Goal: Book appointment/travel/reservation

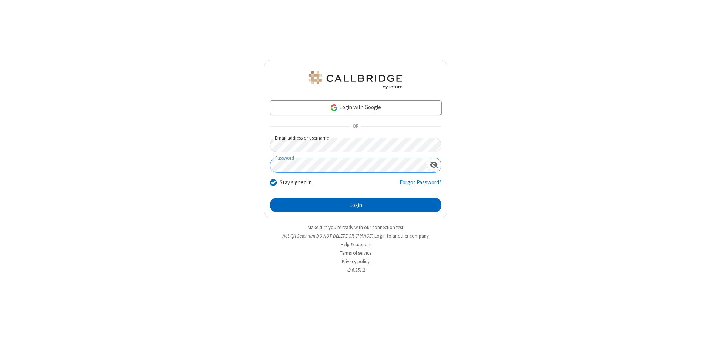
click at [355, 205] on button "Login" at bounding box center [355, 205] width 171 height 15
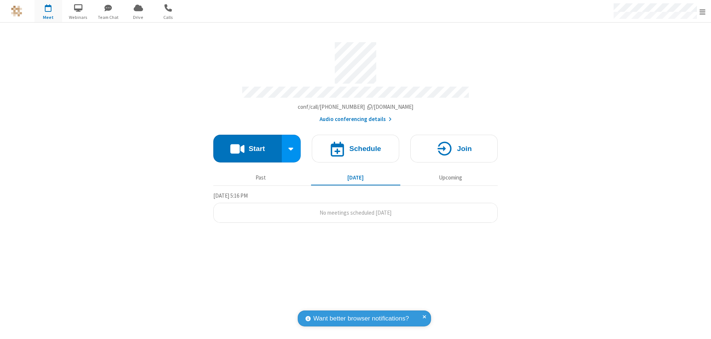
click at [702, 11] on span "Open menu" at bounding box center [702, 11] width 6 height 7
click at [48, 11] on span "button" at bounding box center [48, 7] width 28 height 13
click at [355, 145] on h4 "Schedule" at bounding box center [365, 148] width 32 height 7
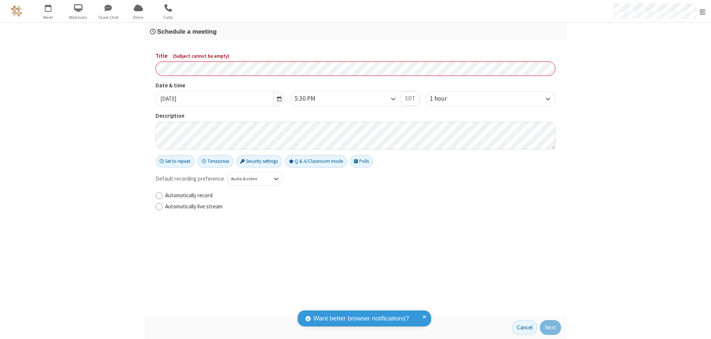
click at [355, 31] on h3 "Schedule a meeting" at bounding box center [355, 31] width 411 height 7
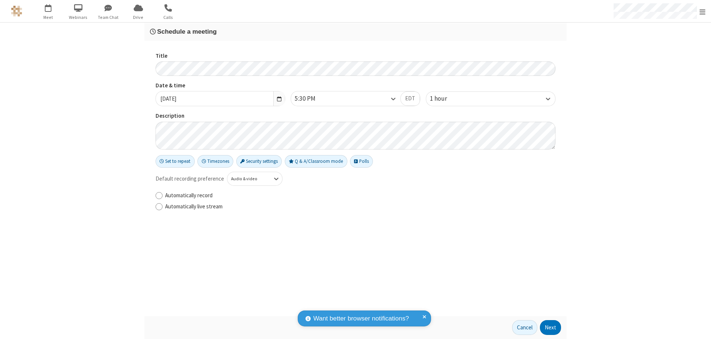
click at [551, 328] on button "Next" at bounding box center [550, 327] width 21 height 15
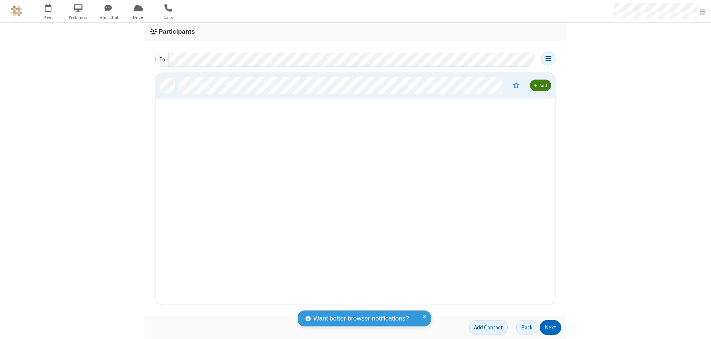
click at [551, 328] on button "Next" at bounding box center [550, 327] width 21 height 15
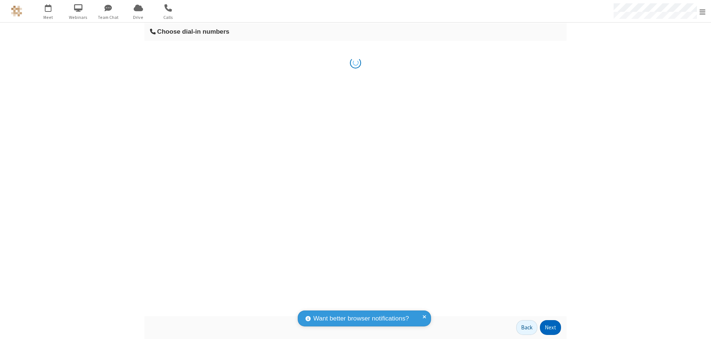
click at [551, 328] on button "Next" at bounding box center [550, 327] width 21 height 15
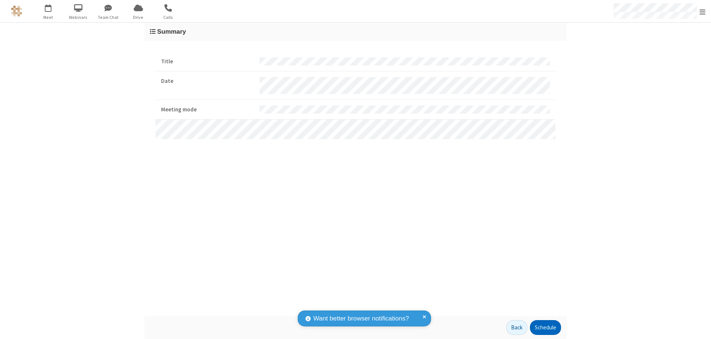
click at [545, 328] on button "Schedule" at bounding box center [545, 327] width 31 height 15
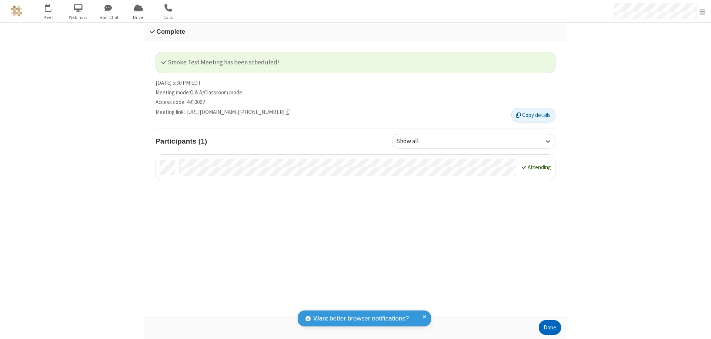
click at [550, 328] on button "Done" at bounding box center [550, 327] width 22 height 15
